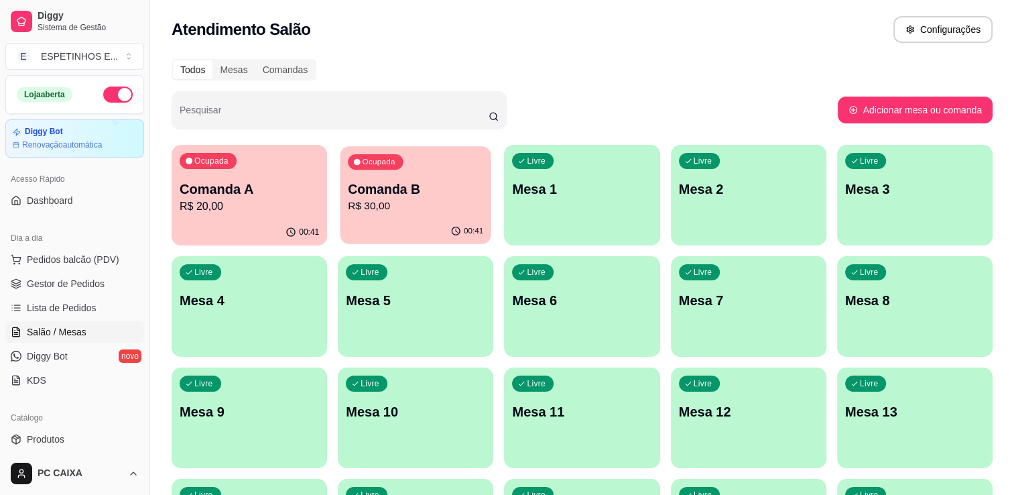
click at [386, 193] on p "Comanda B" at bounding box center [415, 189] width 135 height 18
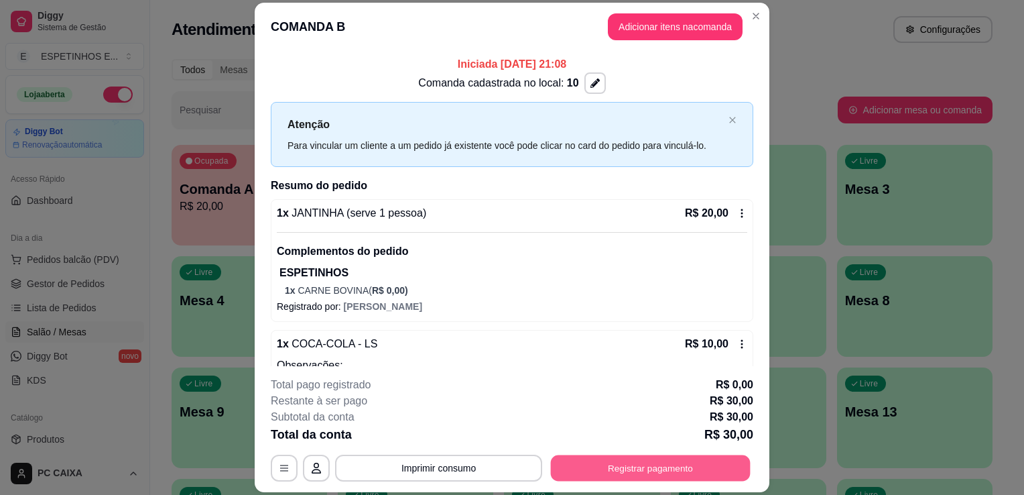
click at [642, 458] on button "Registrar pagamento" at bounding box center [651, 468] width 200 height 26
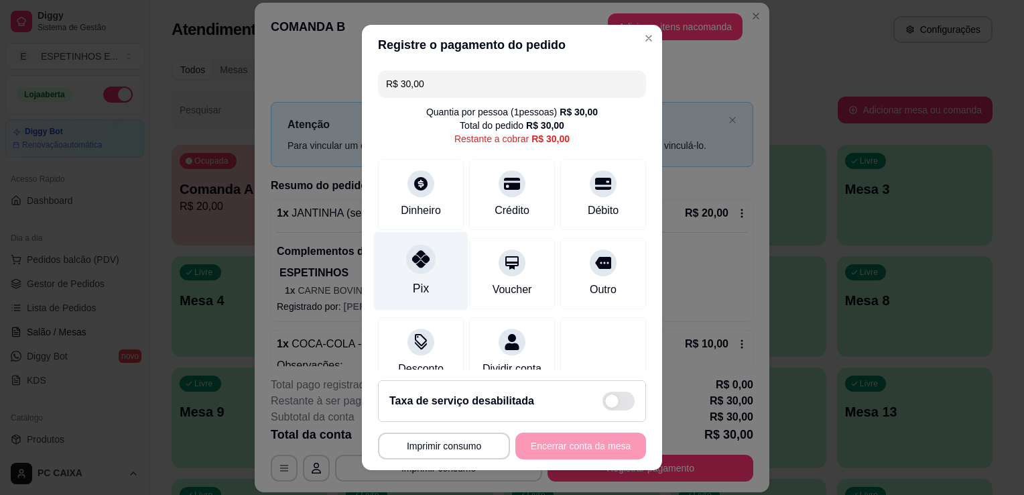
click at [413, 288] on div "Pix" at bounding box center [421, 287] width 16 height 17
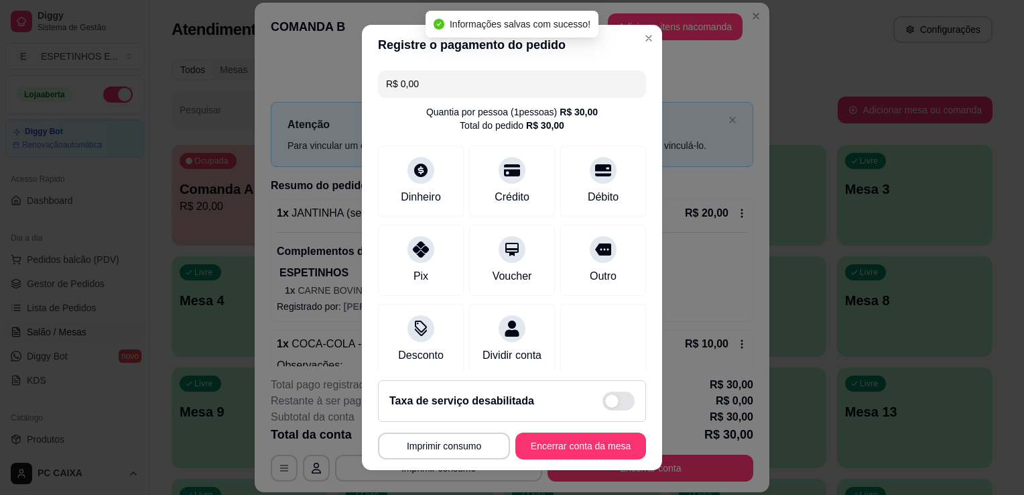
type input "R$ 0,00"
click at [537, 448] on button "Encerrar conta da mesa" at bounding box center [580, 446] width 127 height 26
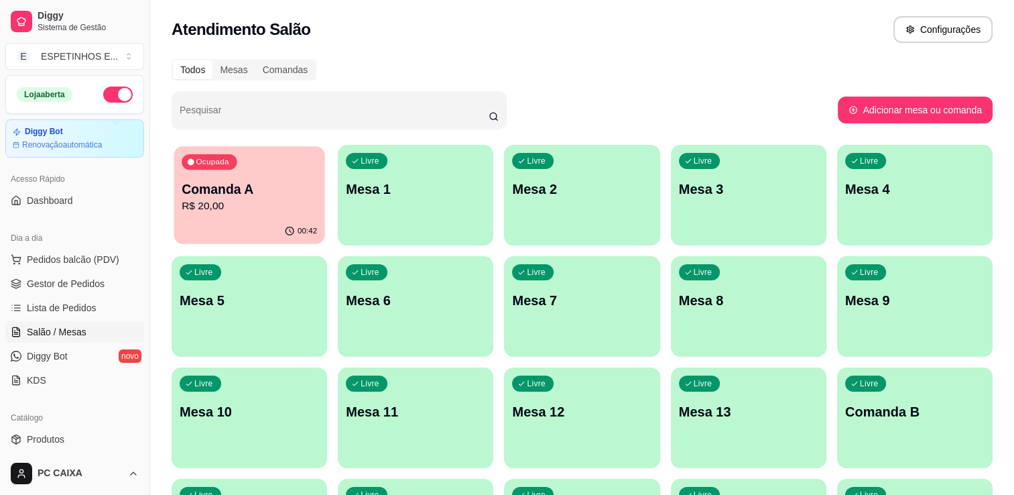
click at [259, 196] on p "Comanda A" at bounding box center [249, 189] width 135 height 18
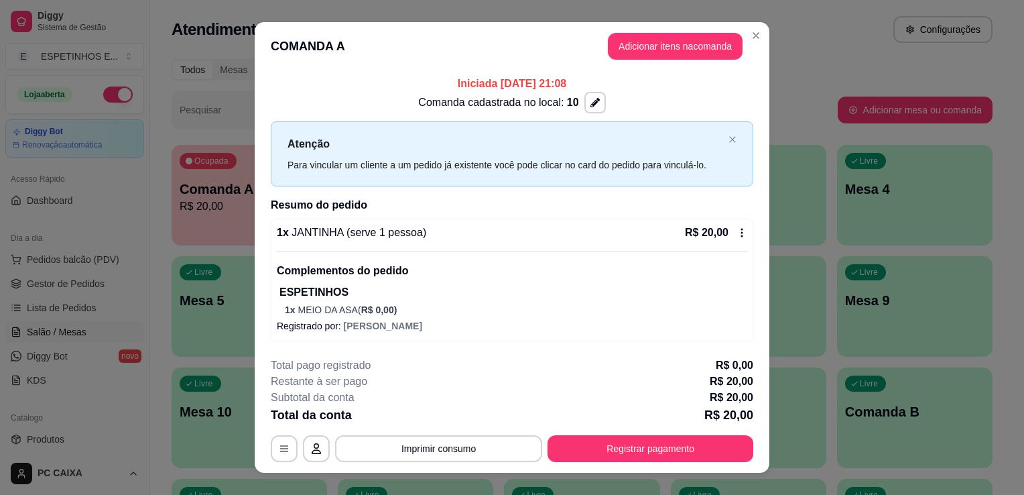
click at [637, 249] on div "**********" at bounding box center [512, 247] width 1024 height 495
click at [613, 446] on button "Registrar pagamento" at bounding box center [651, 449] width 200 height 26
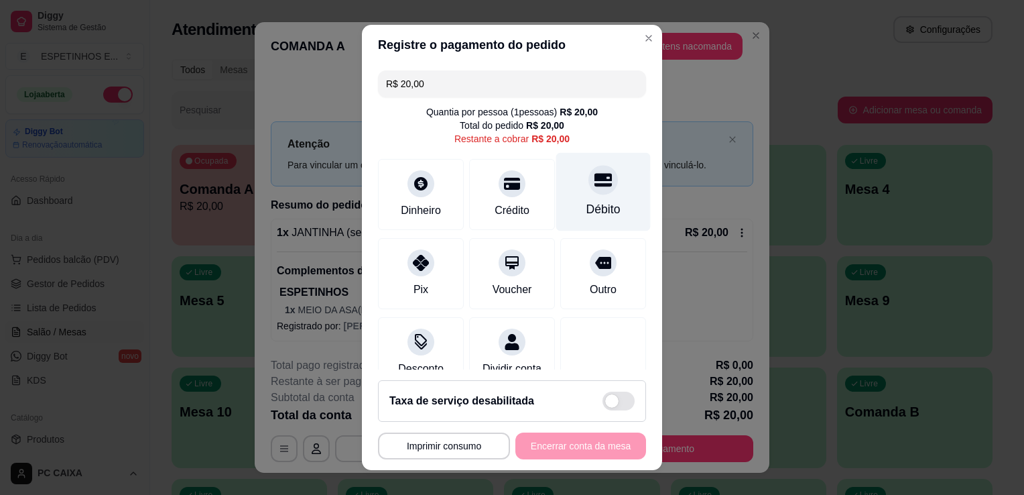
click at [586, 204] on div "Débito" at bounding box center [603, 208] width 34 height 17
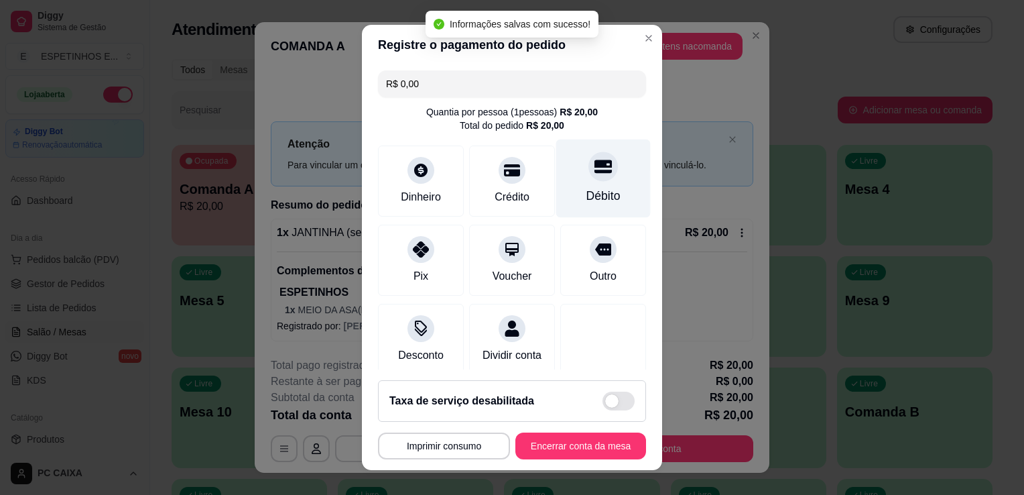
type input "R$ 0,00"
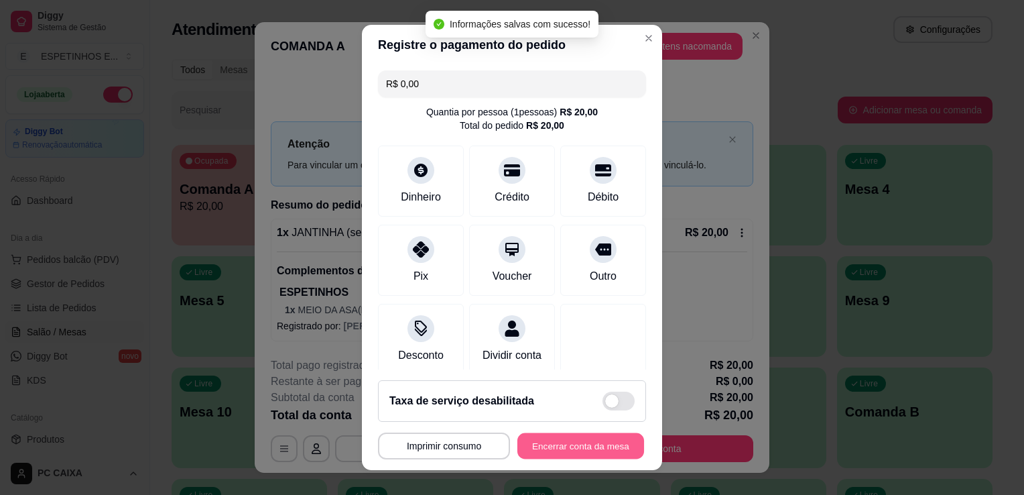
click at [548, 434] on button "Encerrar conta da mesa" at bounding box center [580, 446] width 127 height 26
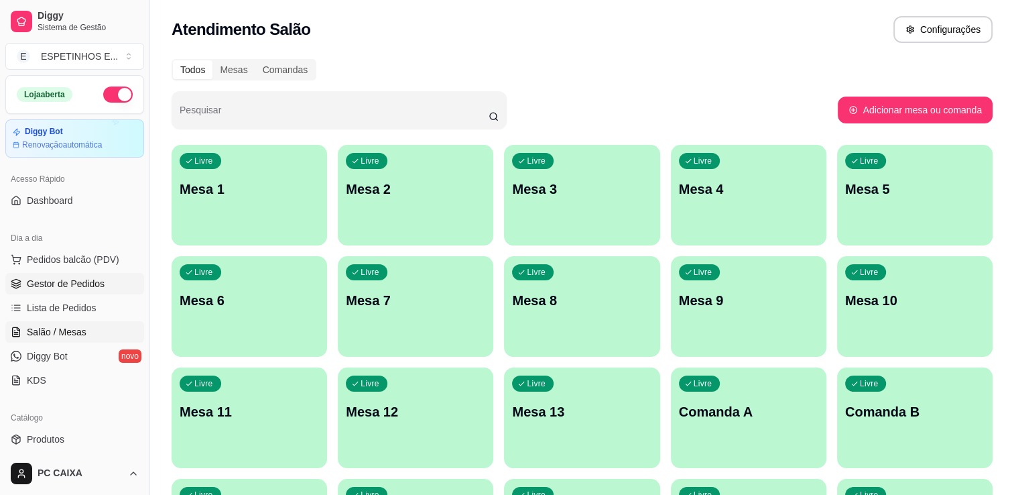
click at [72, 281] on span "Gestor de Pedidos" at bounding box center [66, 283] width 78 height 13
